Goal: Transaction & Acquisition: Book appointment/travel/reservation

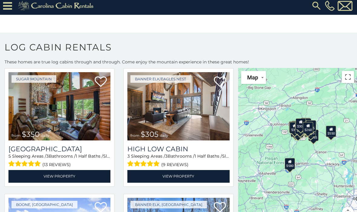
scroll to position [1281, 0]
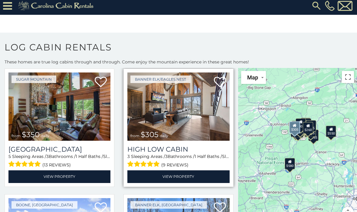
click at [202, 126] on img at bounding box center [178, 107] width 102 height 68
click at [196, 131] on img at bounding box center [178, 107] width 102 height 68
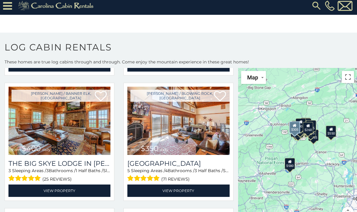
scroll to position [638, 0]
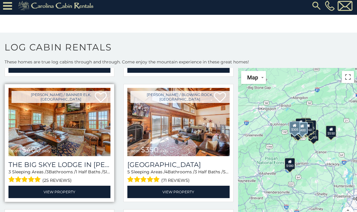
click at [77, 134] on img at bounding box center [59, 122] width 102 height 68
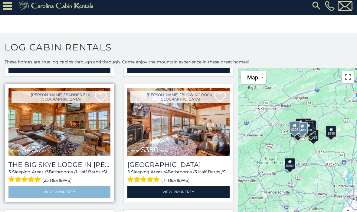
click at [62, 194] on link "View Property" at bounding box center [59, 192] width 102 height 12
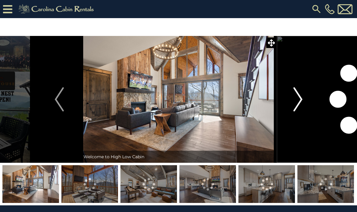
click at [297, 99] on img "Next" at bounding box center [297, 99] width 9 height 24
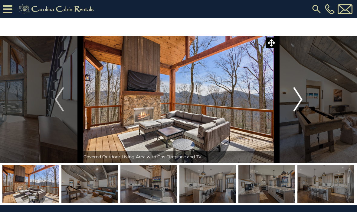
click at [300, 100] on img "Next" at bounding box center [297, 99] width 9 height 24
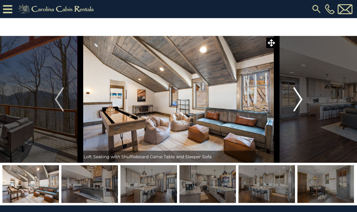
click at [298, 102] on img "Next" at bounding box center [297, 99] width 9 height 24
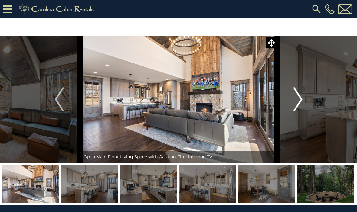
click at [295, 101] on img "Next" at bounding box center [297, 99] width 9 height 24
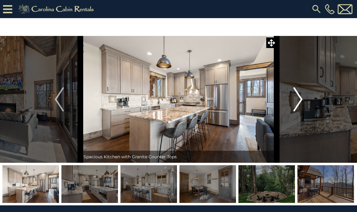
click at [295, 104] on img "Next" at bounding box center [297, 99] width 9 height 24
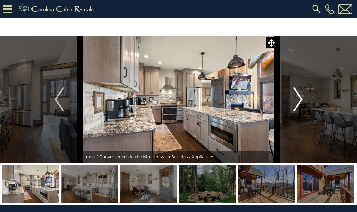
click at [300, 102] on img "Next" at bounding box center [297, 99] width 9 height 24
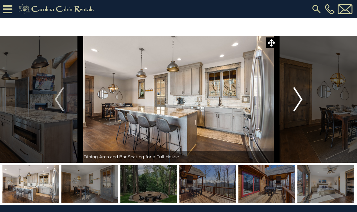
click at [295, 103] on img "Next" at bounding box center [297, 99] width 9 height 24
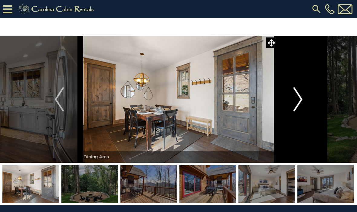
click at [299, 104] on img "Next" at bounding box center [297, 99] width 9 height 24
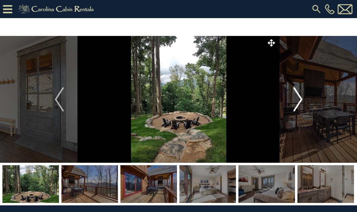
click at [298, 108] on img "Next" at bounding box center [297, 99] width 9 height 24
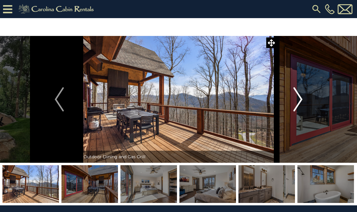
click at [301, 102] on img "Next" at bounding box center [297, 99] width 9 height 24
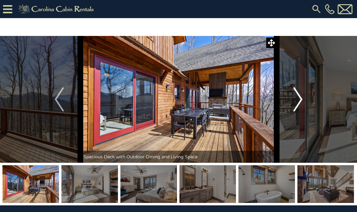
click at [297, 102] on img "Next" at bounding box center [297, 99] width 9 height 24
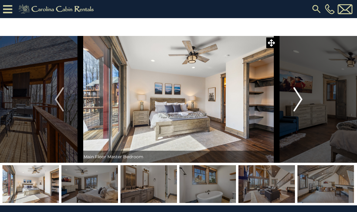
click at [300, 102] on img "Next" at bounding box center [297, 99] width 9 height 24
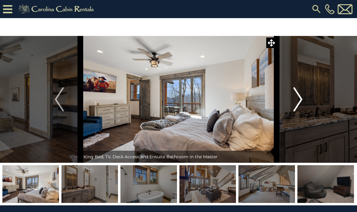
click at [294, 99] on img "Next" at bounding box center [297, 99] width 9 height 24
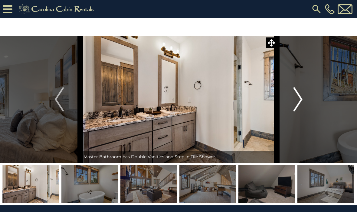
click at [298, 100] on img "Next" at bounding box center [297, 99] width 9 height 24
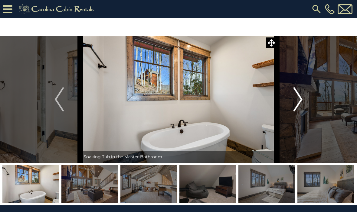
click at [300, 101] on img "Next" at bounding box center [297, 99] width 9 height 24
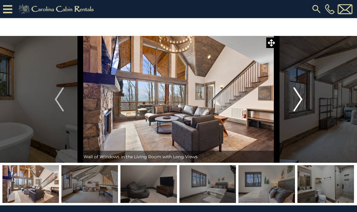
click at [296, 101] on img "Next" at bounding box center [297, 99] width 9 height 24
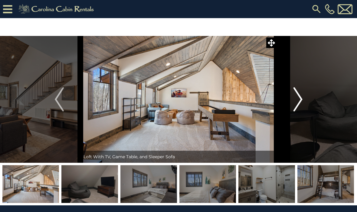
click at [298, 101] on img "Next" at bounding box center [297, 99] width 9 height 24
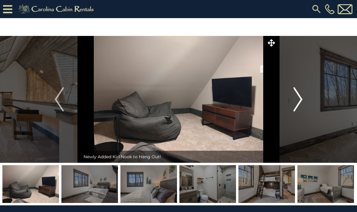
click at [300, 101] on img "Next" at bounding box center [297, 99] width 9 height 24
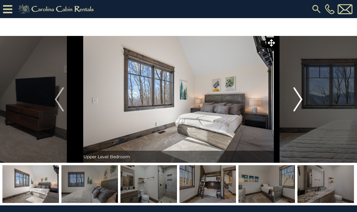
click at [300, 101] on img "Next" at bounding box center [297, 99] width 9 height 24
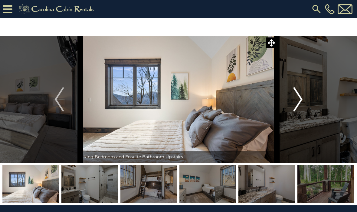
click at [297, 99] on img "Next" at bounding box center [297, 99] width 9 height 24
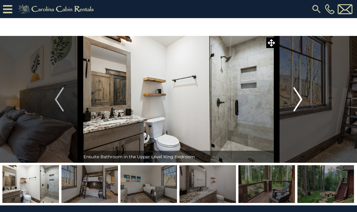
click at [299, 101] on img "Next" at bounding box center [297, 99] width 9 height 24
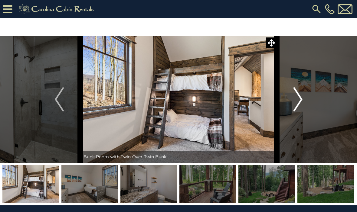
click at [297, 102] on img "Next" at bounding box center [297, 99] width 9 height 24
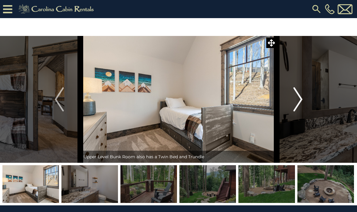
click at [297, 97] on img "Next" at bounding box center [297, 99] width 9 height 24
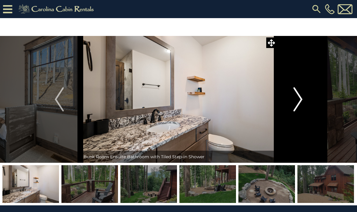
click at [297, 102] on img "Next" at bounding box center [297, 99] width 9 height 24
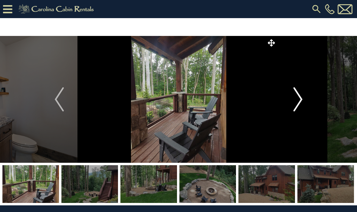
click at [298, 102] on img "Next" at bounding box center [297, 99] width 9 height 24
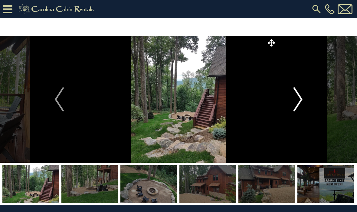
click at [298, 104] on img "Next" at bounding box center [297, 99] width 9 height 24
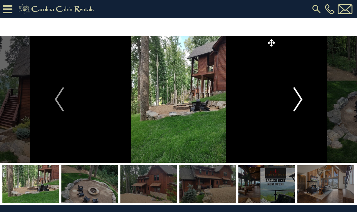
click at [297, 100] on img "Next" at bounding box center [297, 99] width 9 height 24
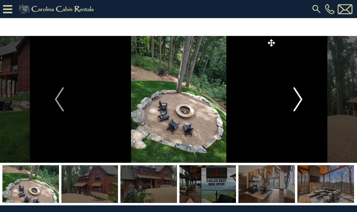
click at [298, 104] on img "Next" at bounding box center [297, 99] width 9 height 24
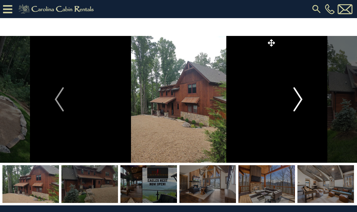
click at [300, 102] on img "Next" at bounding box center [297, 99] width 9 height 24
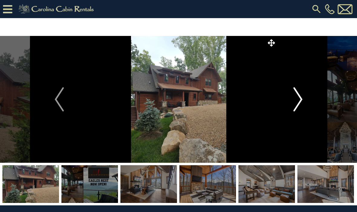
click at [300, 99] on img "Next" at bounding box center [297, 99] width 9 height 24
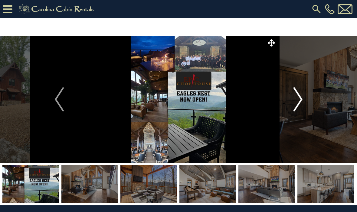
click at [300, 101] on img "Next" at bounding box center [297, 99] width 9 height 24
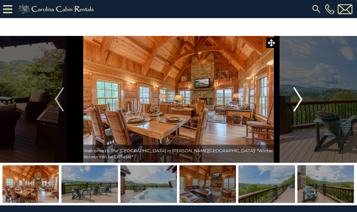
click at [297, 99] on img "Next" at bounding box center [297, 99] width 9 height 24
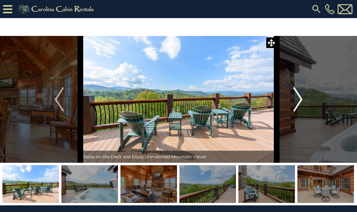
click at [296, 102] on img "Next" at bounding box center [297, 99] width 9 height 24
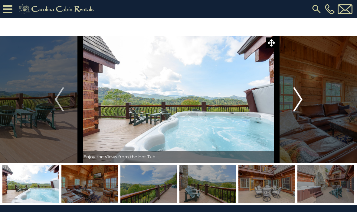
click at [300, 97] on img "Next" at bounding box center [297, 99] width 9 height 24
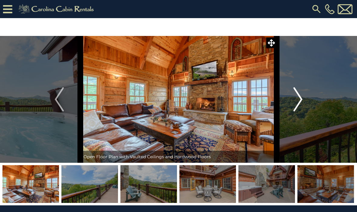
click at [296, 100] on img "Next" at bounding box center [297, 99] width 9 height 24
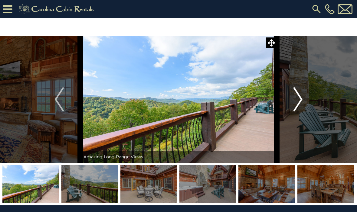
click at [298, 100] on img "Next" at bounding box center [297, 99] width 9 height 24
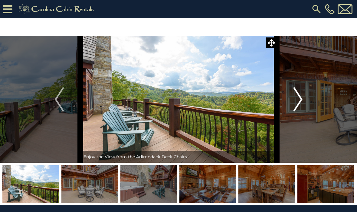
click at [297, 102] on img "Next" at bounding box center [297, 99] width 9 height 24
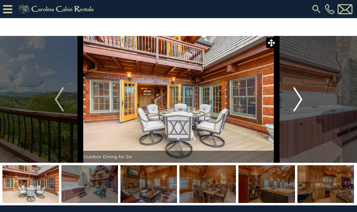
click at [299, 101] on img "Next" at bounding box center [297, 99] width 9 height 24
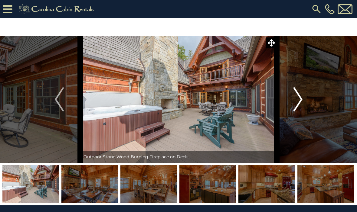
click at [301, 98] on img "Next" at bounding box center [297, 99] width 9 height 24
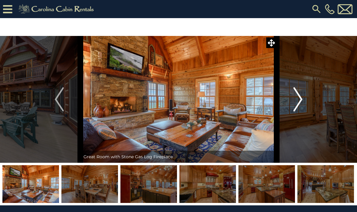
click at [298, 102] on img "Next" at bounding box center [297, 99] width 9 height 24
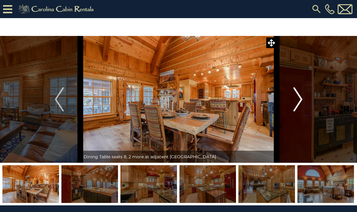
click at [297, 102] on img "Next" at bounding box center [297, 99] width 9 height 24
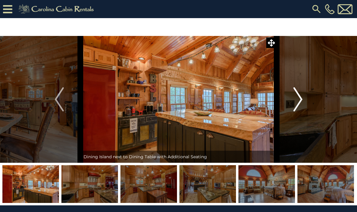
click at [293, 103] on img "Next" at bounding box center [297, 99] width 9 height 24
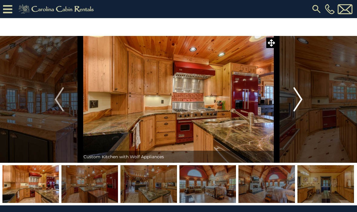
click at [299, 102] on img "Next" at bounding box center [297, 99] width 9 height 24
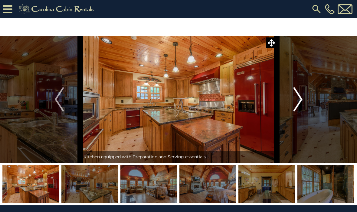
click at [297, 100] on img "Next" at bounding box center [297, 99] width 9 height 24
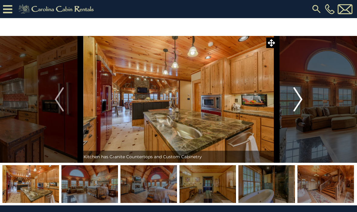
click at [299, 99] on img "Next" at bounding box center [297, 99] width 9 height 24
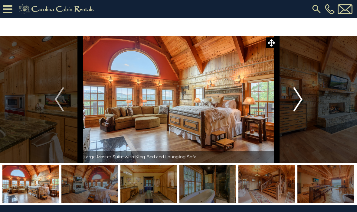
click at [297, 102] on img "Next" at bounding box center [297, 99] width 9 height 24
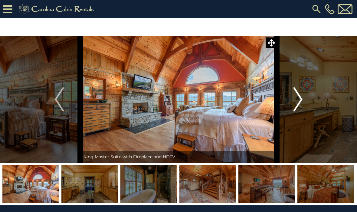
click at [295, 99] on img "Next" at bounding box center [297, 99] width 9 height 24
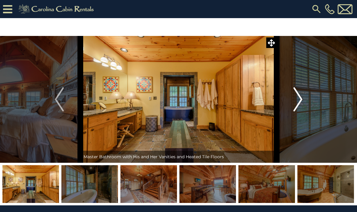
click at [296, 102] on img "Next" at bounding box center [297, 99] width 9 height 24
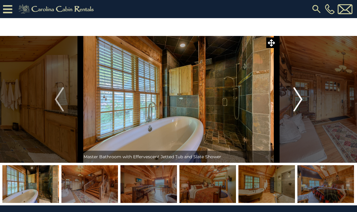
click at [298, 103] on img "Next" at bounding box center [297, 99] width 9 height 24
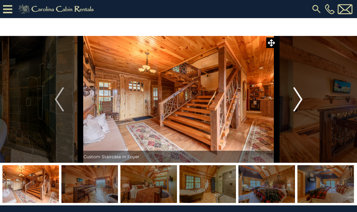
click at [299, 99] on img "Next" at bounding box center [297, 99] width 9 height 24
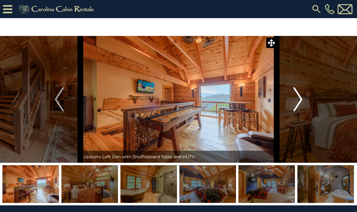
click at [297, 101] on img "Next" at bounding box center [297, 99] width 9 height 24
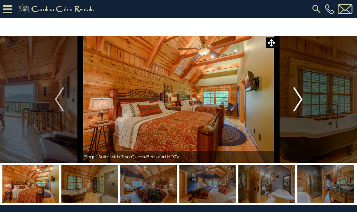
click at [295, 99] on img "Next" at bounding box center [297, 99] width 9 height 24
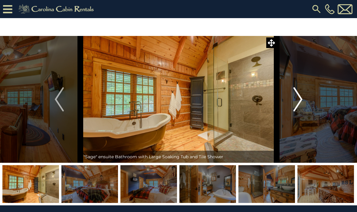
click at [299, 98] on img "Next" at bounding box center [297, 99] width 9 height 24
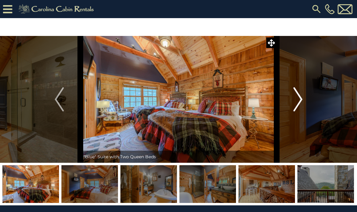
click at [299, 99] on img "Next" at bounding box center [297, 99] width 9 height 24
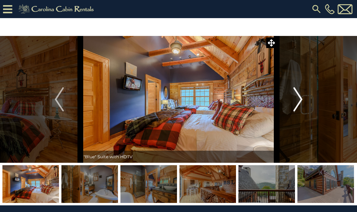
click at [300, 100] on img "Next" at bounding box center [297, 99] width 9 height 24
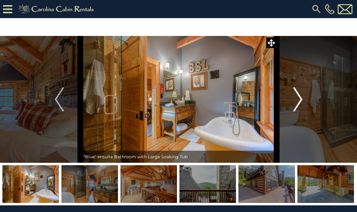
click at [299, 101] on img "Next" at bounding box center [297, 99] width 9 height 24
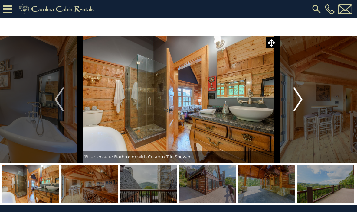
click at [298, 99] on img "Next" at bounding box center [297, 99] width 9 height 24
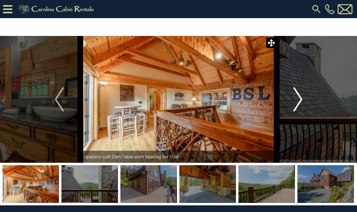
click at [297, 99] on img "Next" at bounding box center [297, 99] width 9 height 24
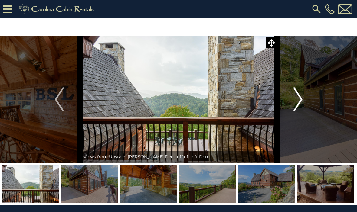
click at [297, 101] on img "Next" at bounding box center [297, 99] width 9 height 24
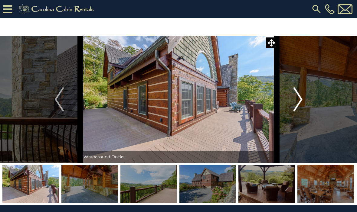
click at [297, 101] on img "Next" at bounding box center [297, 99] width 9 height 24
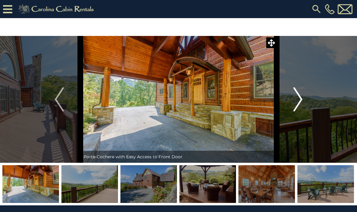
click at [297, 99] on img "Next" at bounding box center [297, 99] width 9 height 24
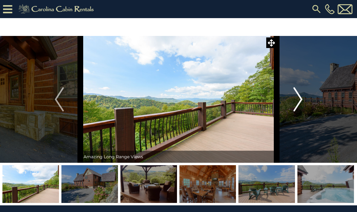
click at [294, 101] on img "Next" at bounding box center [297, 99] width 9 height 24
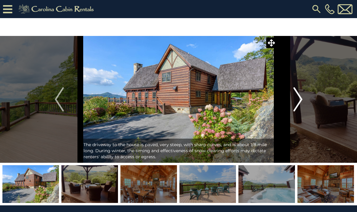
click at [296, 101] on img "Next" at bounding box center [297, 99] width 9 height 24
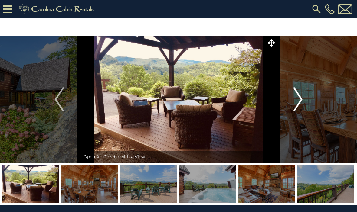
click at [298, 100] on img "Next" at bounding box center [297, 99] width 9 height 24
